Goal: Transaction & Acquisition: Purchase product/service

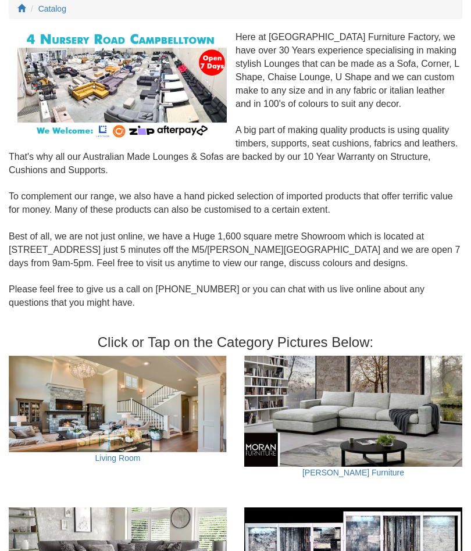
scroll to position [120, 0]
click at [112, 398] on img at bounding box center [118, 404] width 218 height 96
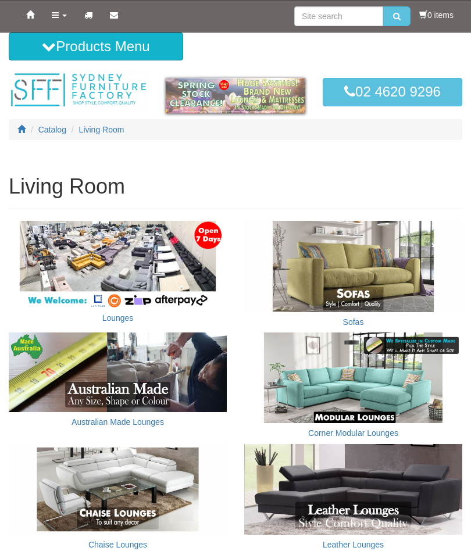
click at [128, 314] on link "Lounges" at bounding box center [117, 317] width 31 height 9
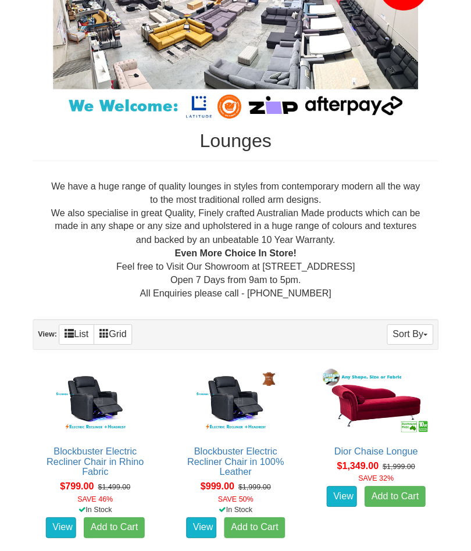
scroll to position [215, 0]
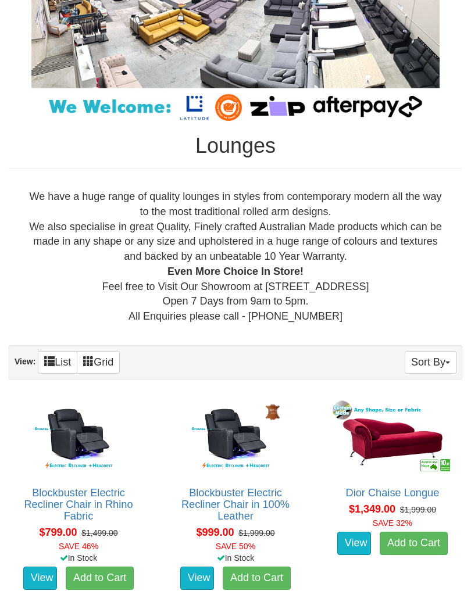
click at [200, 550] on link "View" at bounding box center [197, 578] width 34 height 23
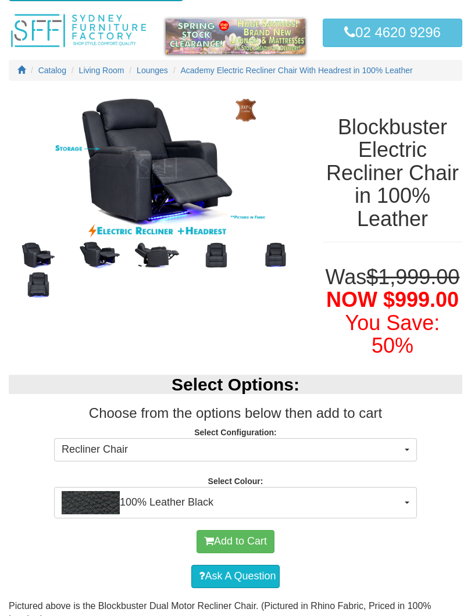
scroll to position [59, 0]
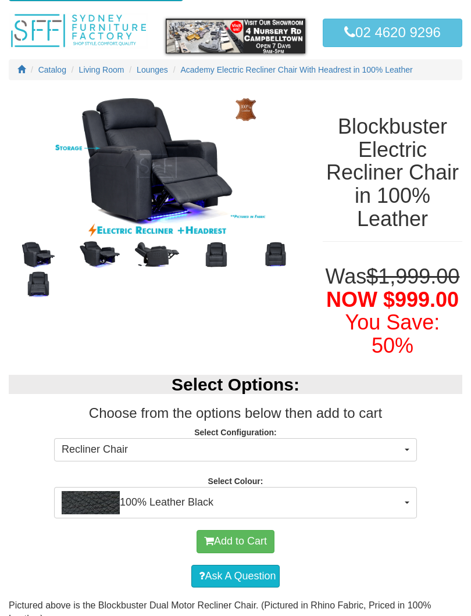
click at [408, 518] on button "100% Leather Black" at bounding box center [235, 502] width 363 height 31
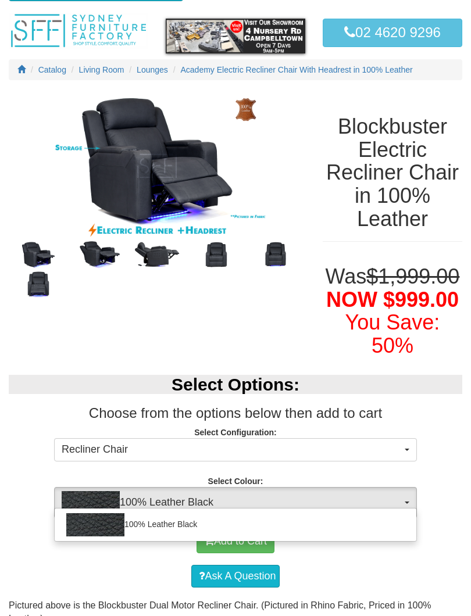
click at [411, 521] on div at bounding box center [235, 308] width 471 height 616
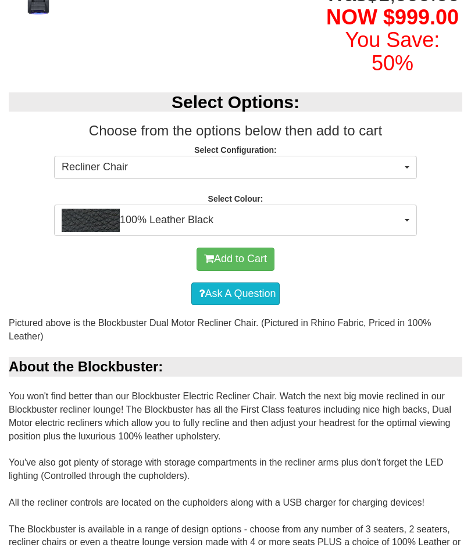
scroll to position [341, 0]
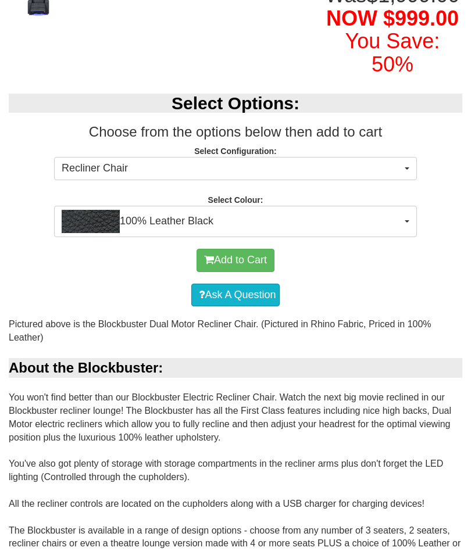
click at [416, 180] on button "Recliner Chair" at bounding box center [235, 168] width 363 height 23
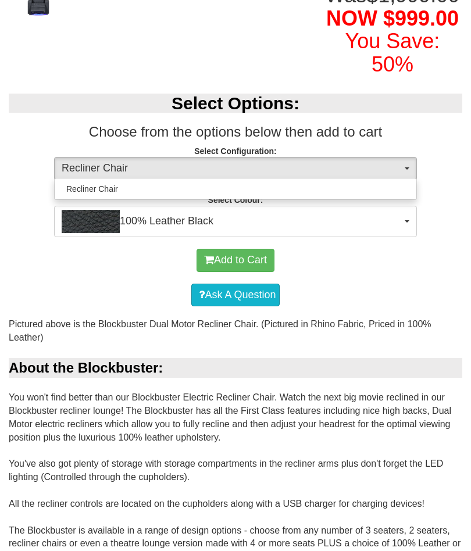
click at [408, 193] on div at bounding box center [235, 275] width 471 height 551
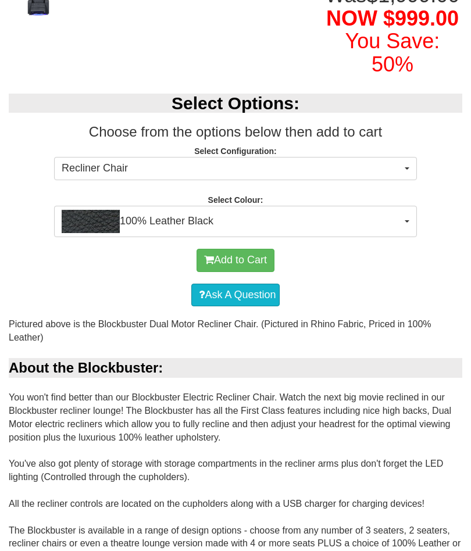
click at [368, 278] on div "Add to Cart" at bounding box center [236, 260] width 442 height 35
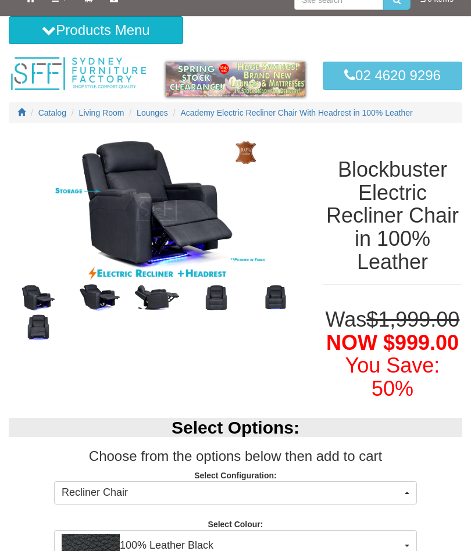
scroll to position [0, 0]
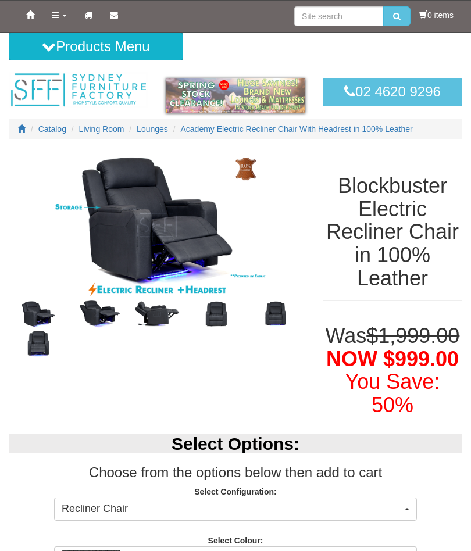
click at [163, 131] on span "Lounges" at bounding box center [152, 128] width 31 height 9
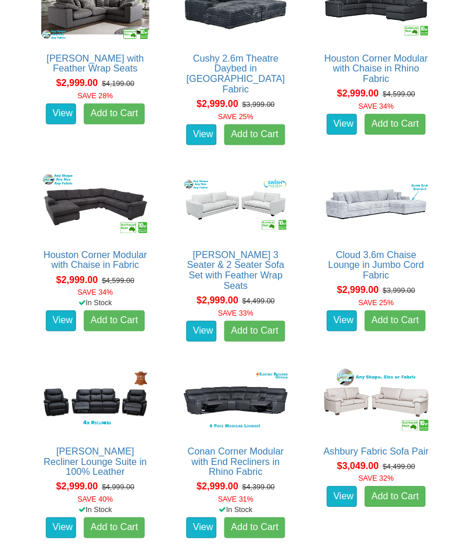
scroll to position [3724, 0]
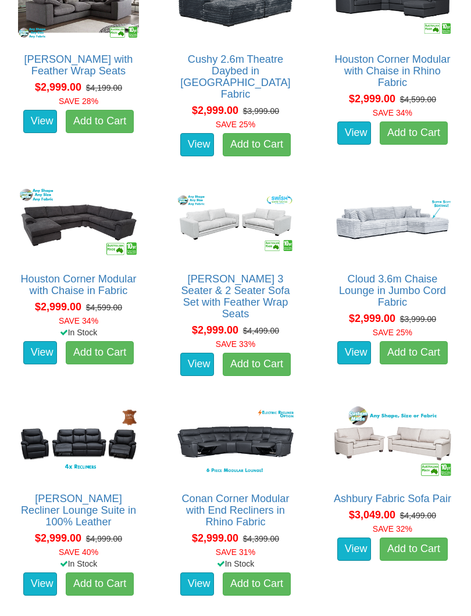
click at [52, 550] on link "View" at bounding box center [40, 583] width 34 height 23
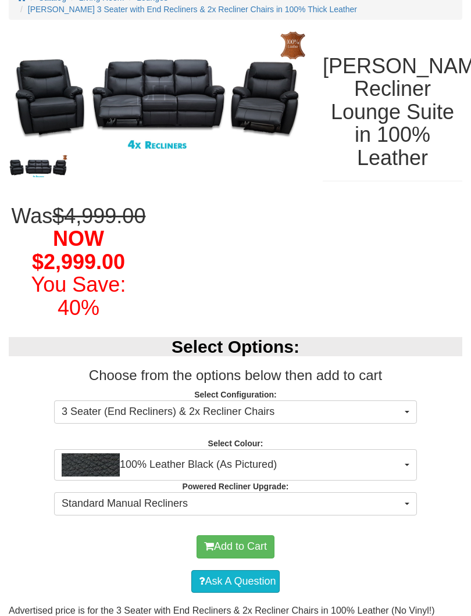
scroll to position [134, 0]
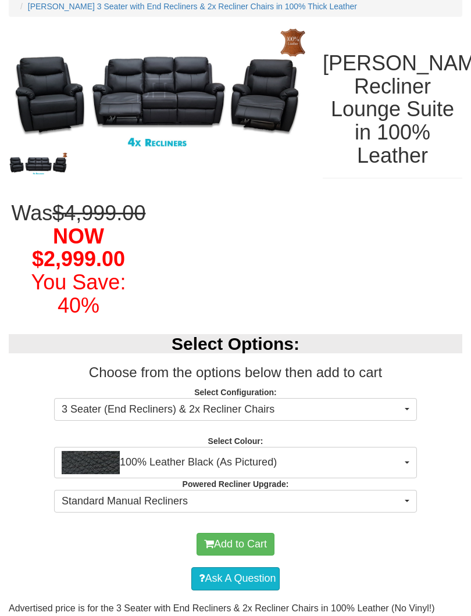
click at [408, 476] on button "100% Leather Black (As Pictured)" at bounding box center [235, 462] width 363 height 31
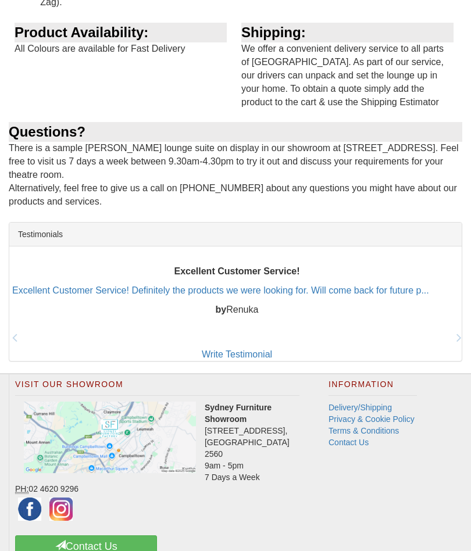
scroll to position [1454, 0]
